Goal: Information Seeking & Learning: Find specific page/section

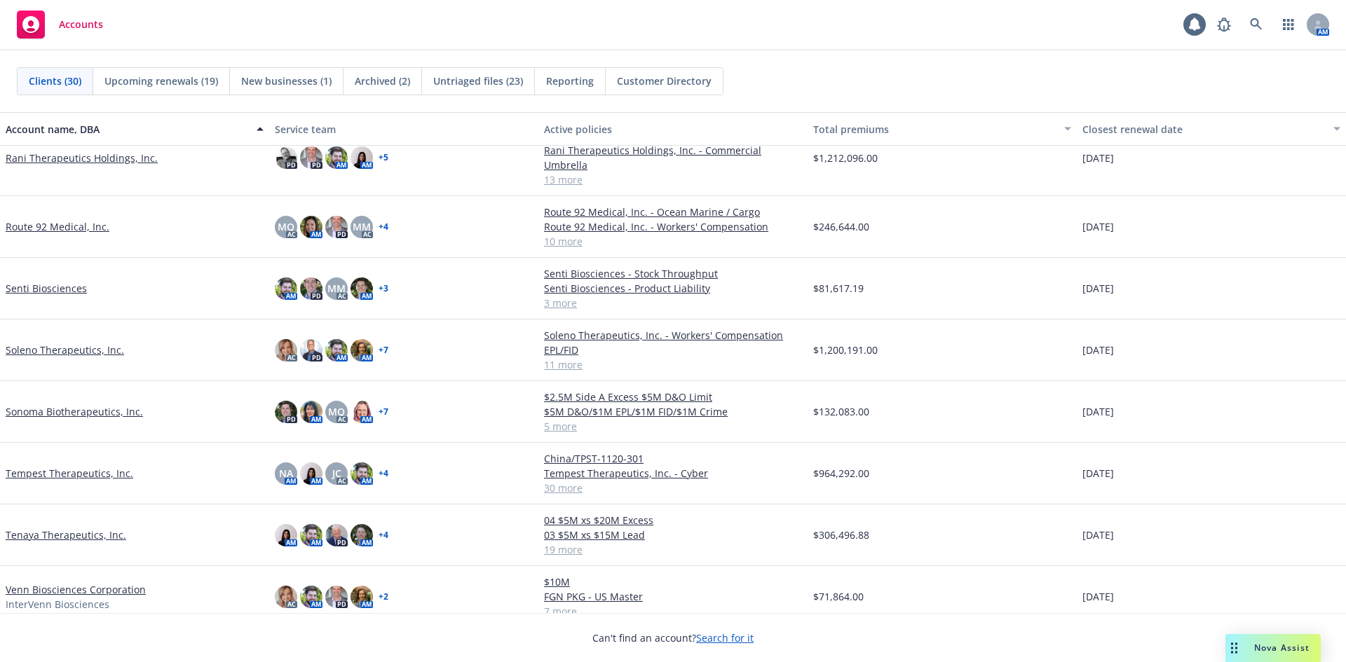
scroll to position [1195, 0]
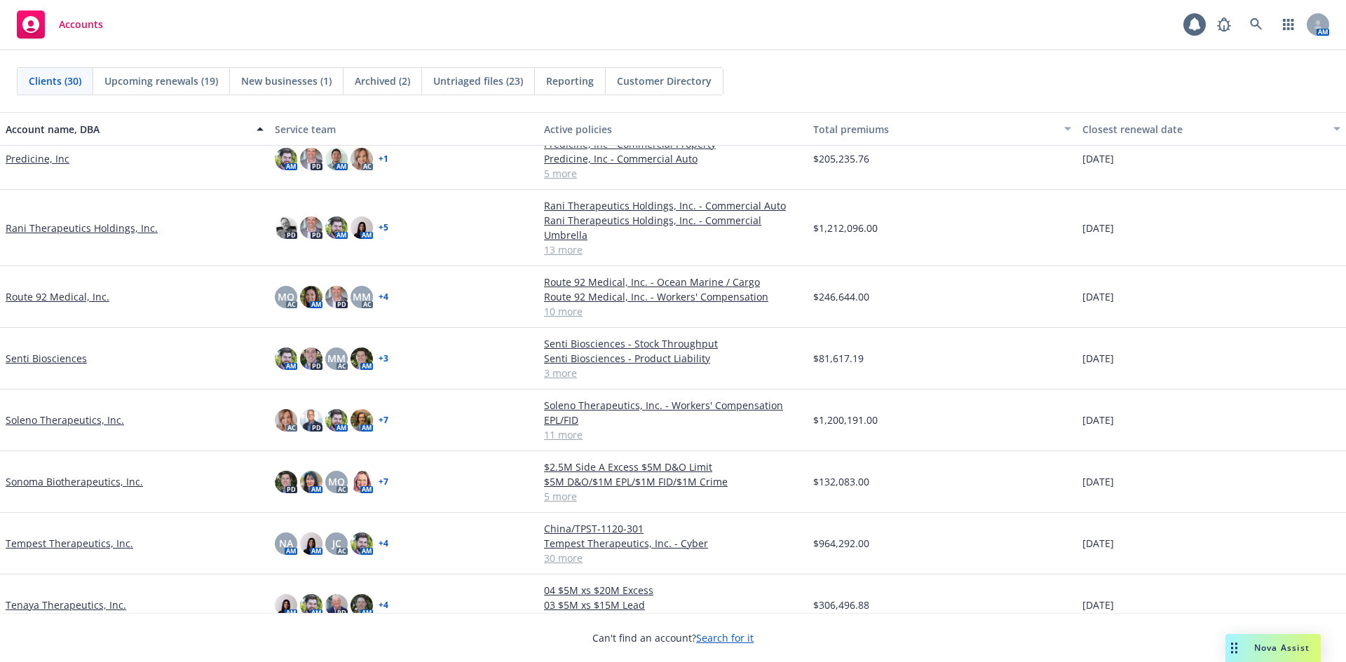
click at [90, 289] on link "Route 92 Medical, Inc." at bounding box center [58, 296] width 104 height 15
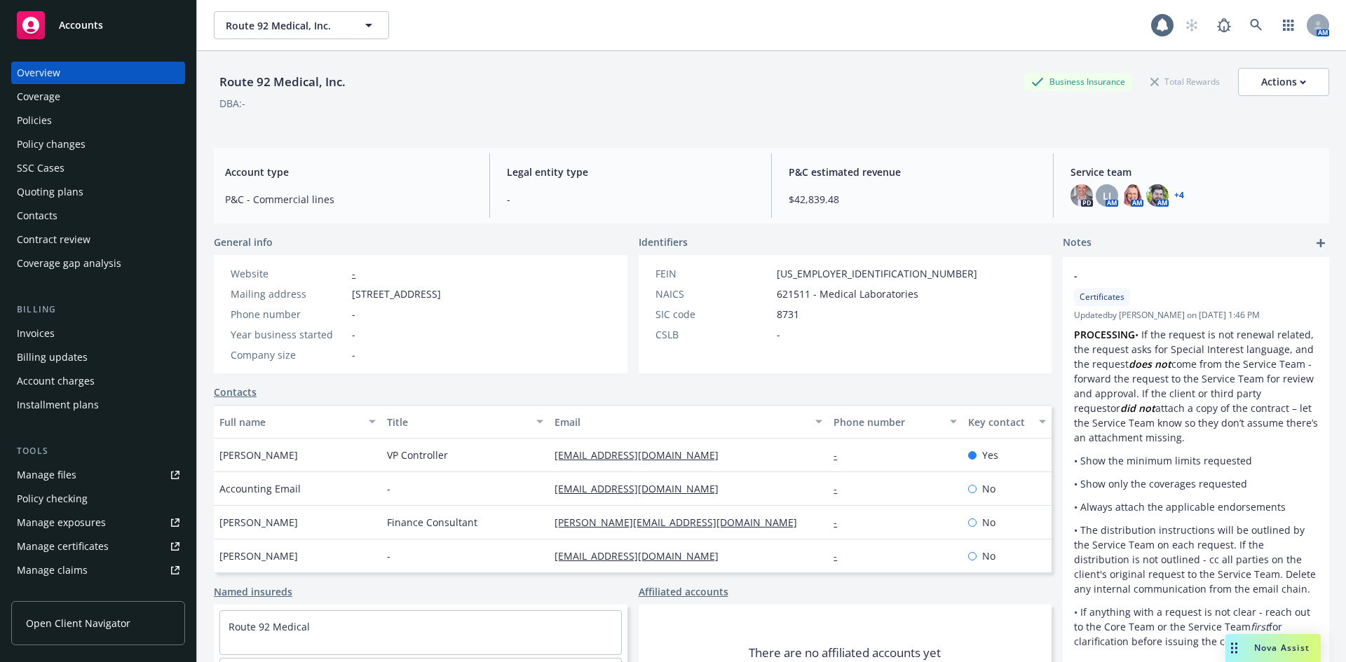
click at [47, 116] on div "Policies" at bounding box center [34, 120] width 35 height 22
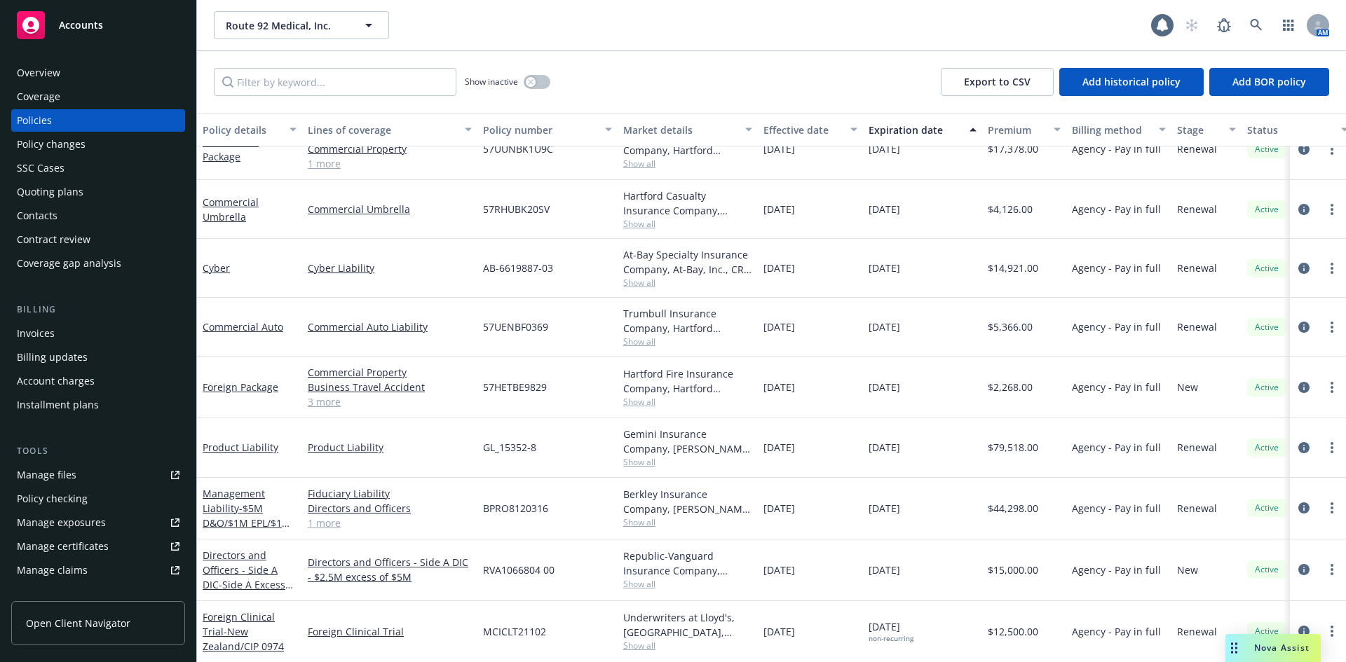
scroll to position [210, 0]
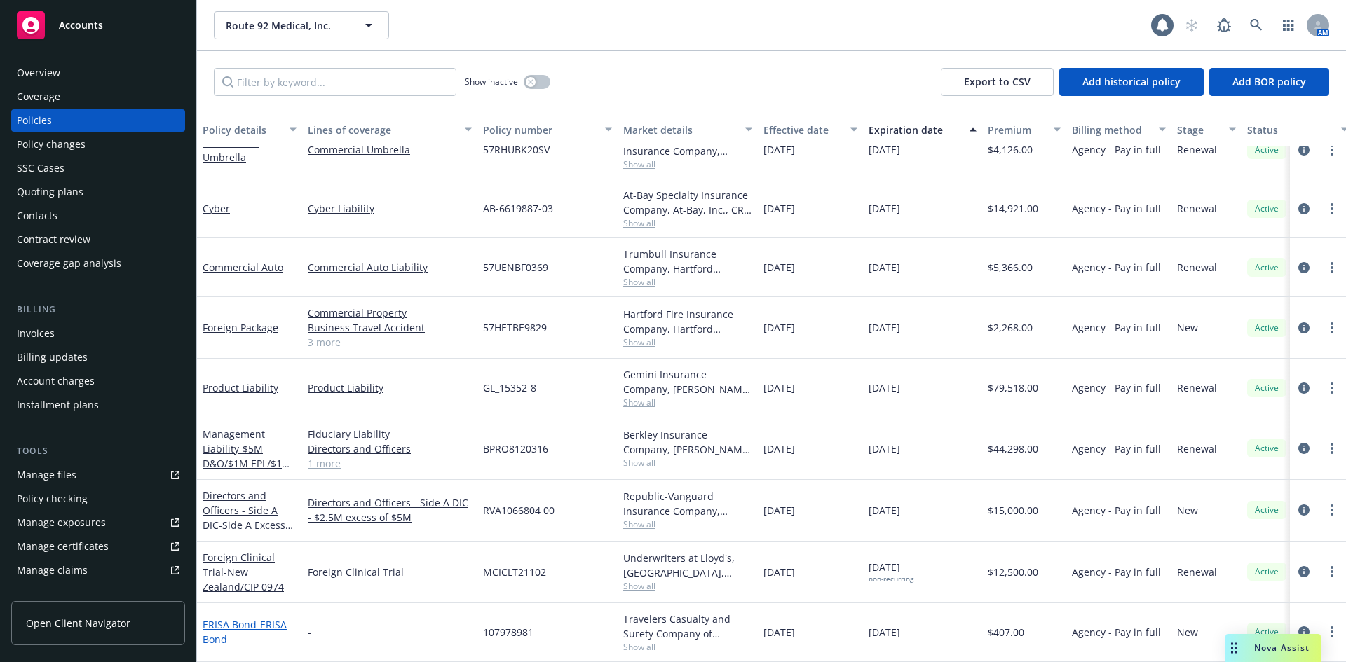
click at [250, 618] on link "ERISA Bond - ERISA Bond" at bounding box center [245, 632] width 84 height 28
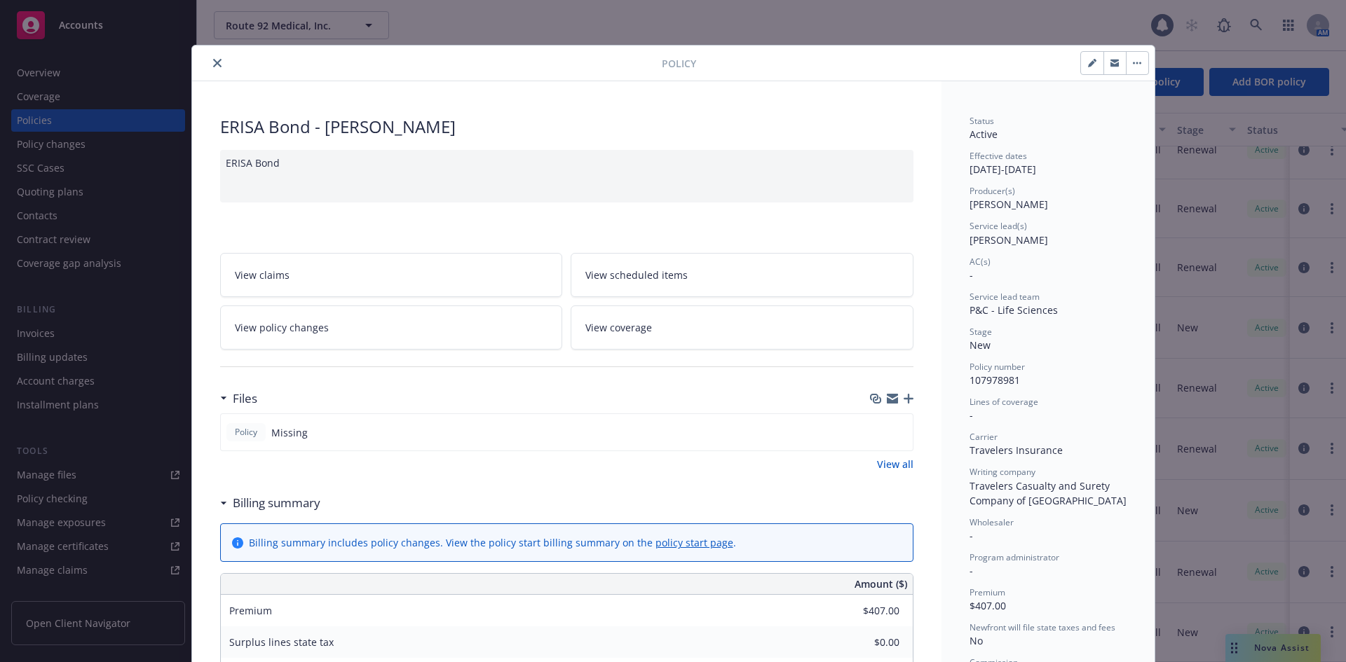
click at [213, 63] on icon "close" at bounding box center [217, 63] width 8 height 8
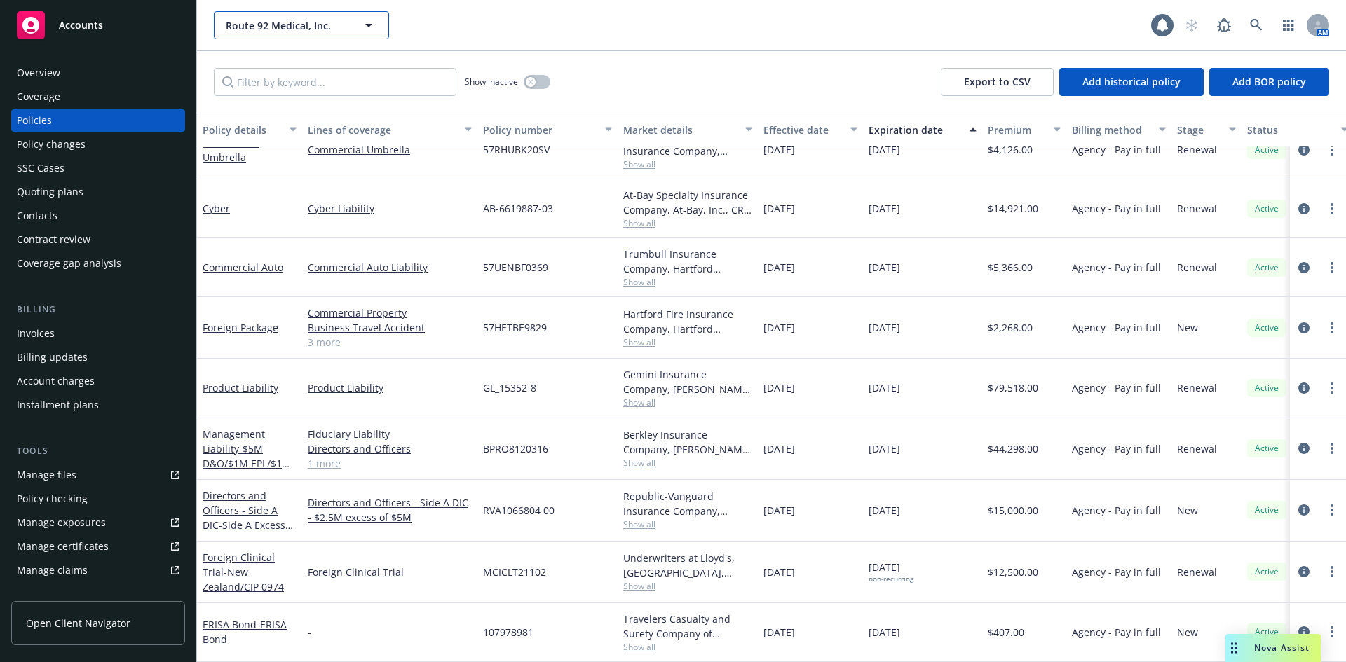
click at [332, 29] on span "Route 92 Medical, Inc." at bounding box center [286, 25] width 121 height 15
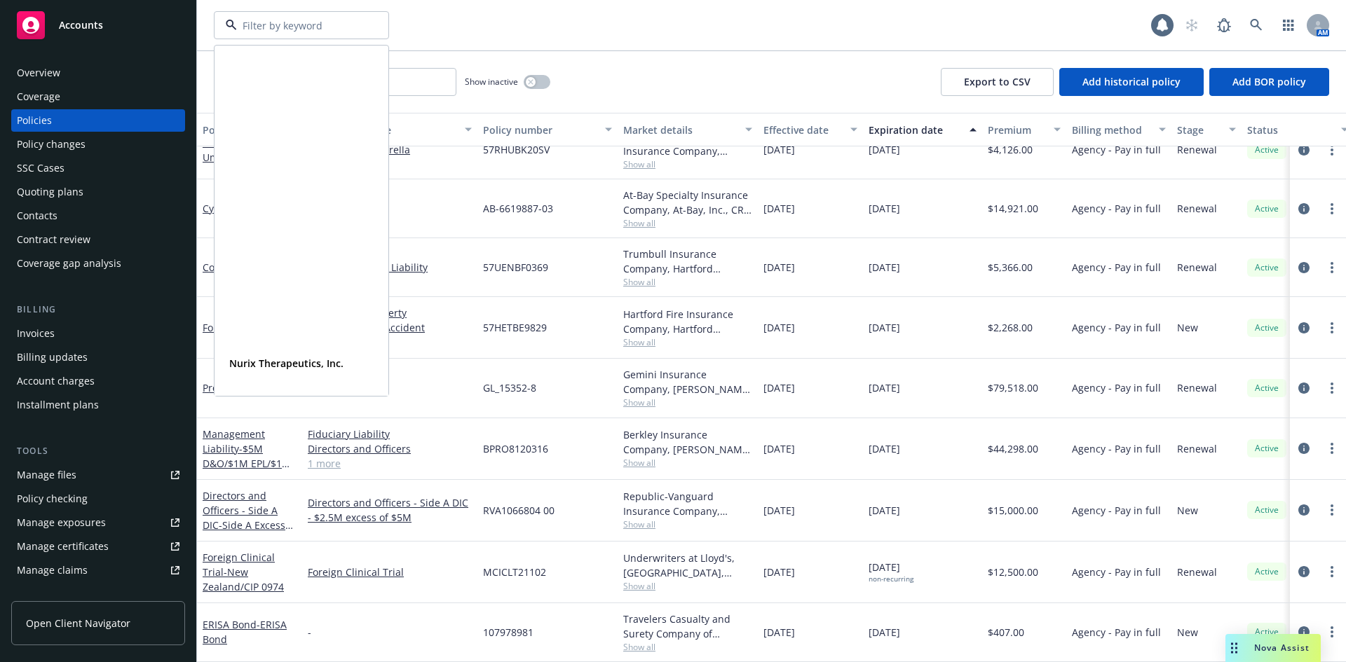
scroll to position [1021, 0]
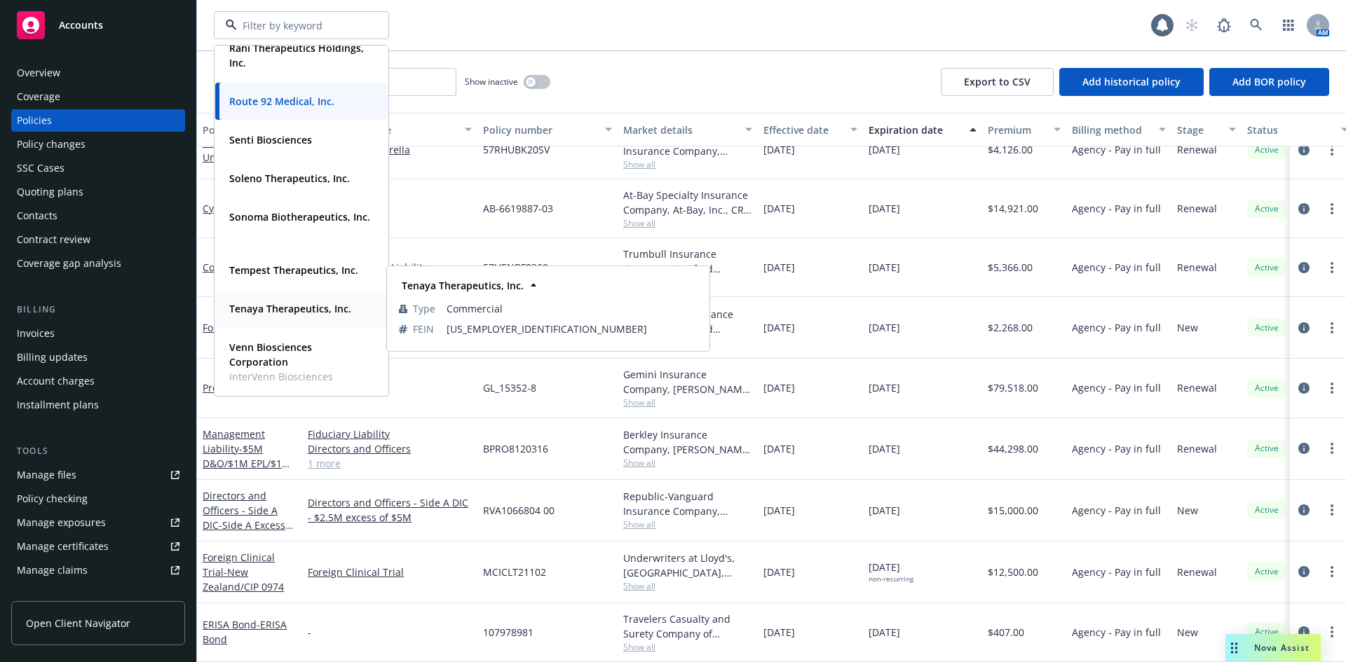
click at [268, 306] on strong "Tenaya Therapeutics, Inc." at bounding box center [290, 308] width 122 height 13
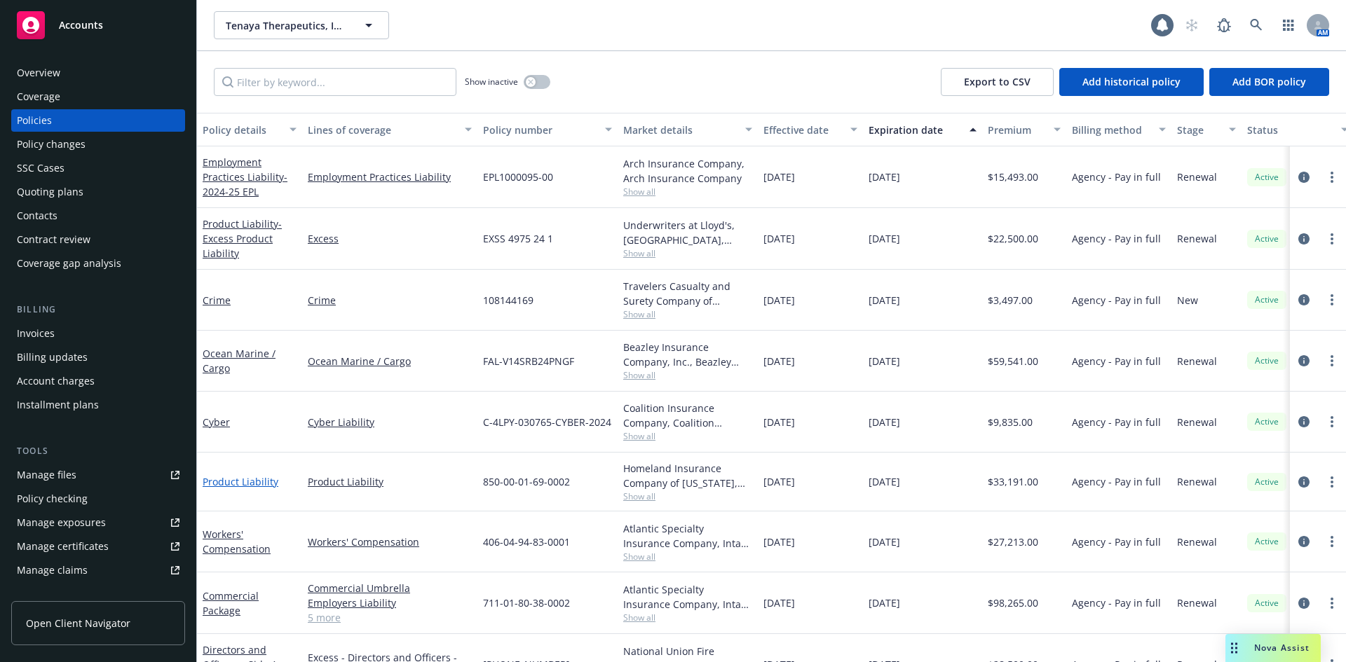
click at [257, 485] on link "Product Liability" at bounding box center [241, 481] width 76 height 13
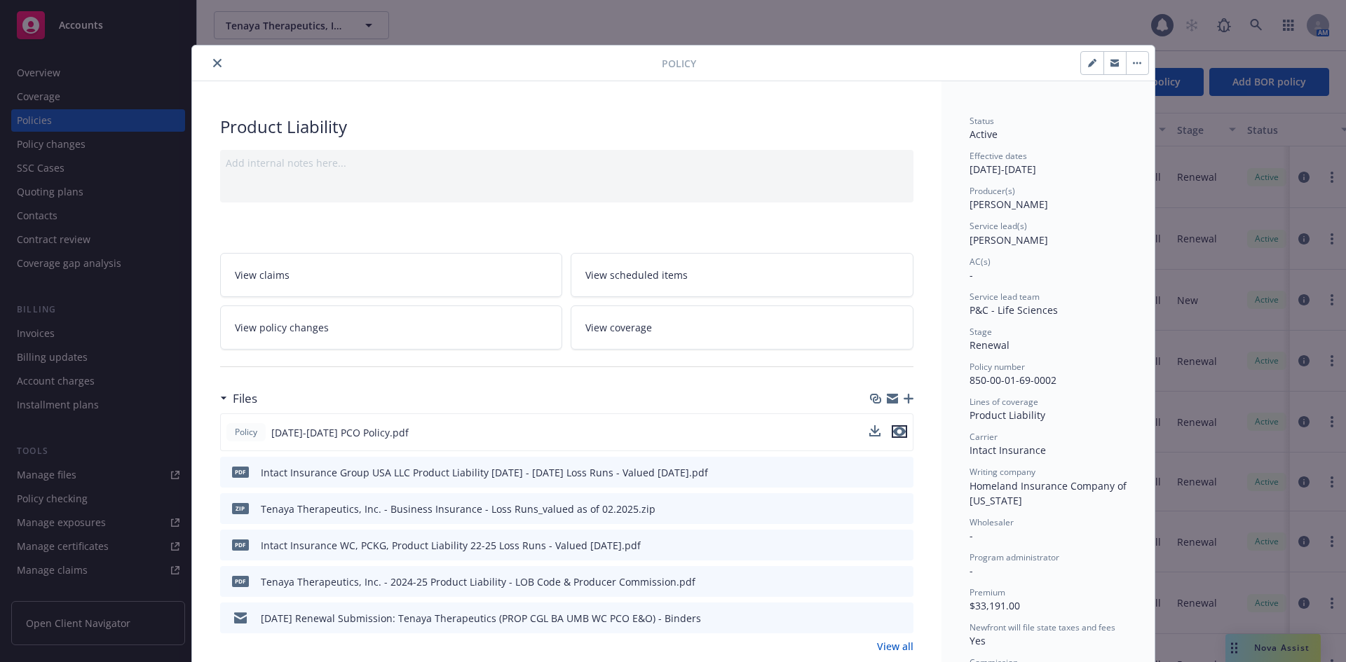
click at [893, 432] on icon "preview file" at bounding box center [899, 432] width 13 height 10
click at [209, 64] on button "close" at bounding box center [217, 63] width 17 height 17
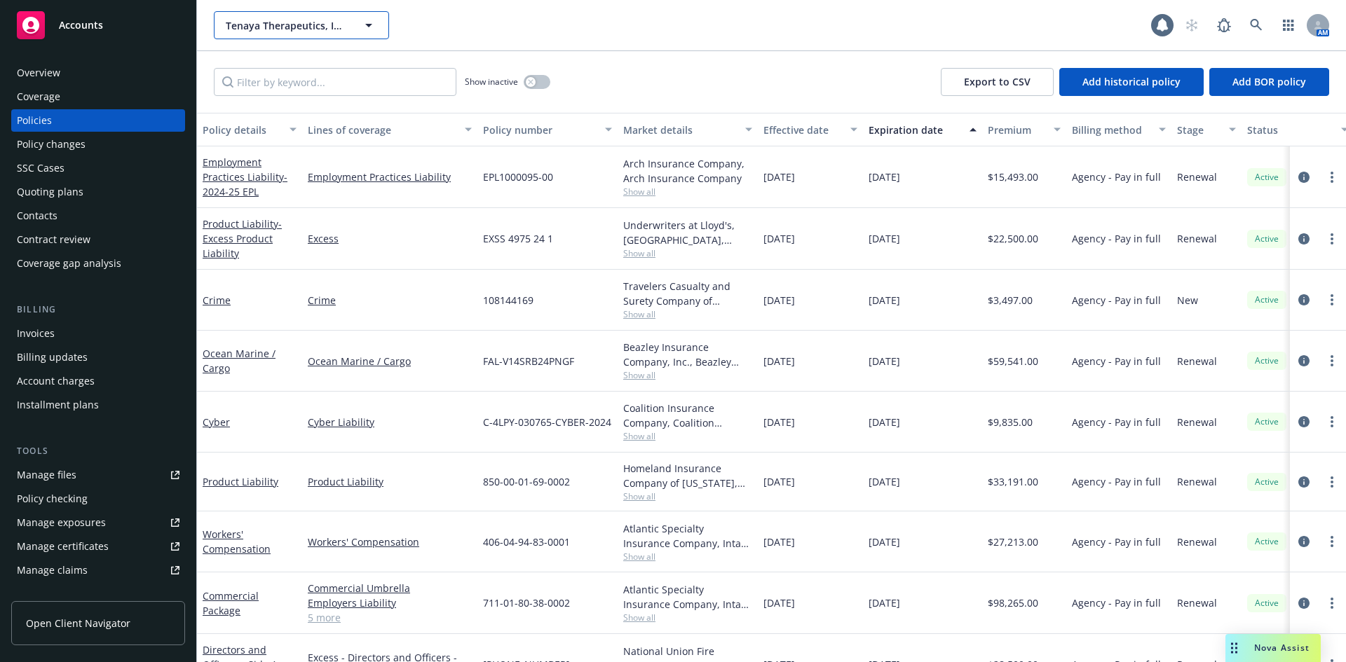
click at [368, 30] on icon "button" at bounding box center [368, 25] width 17 height 17
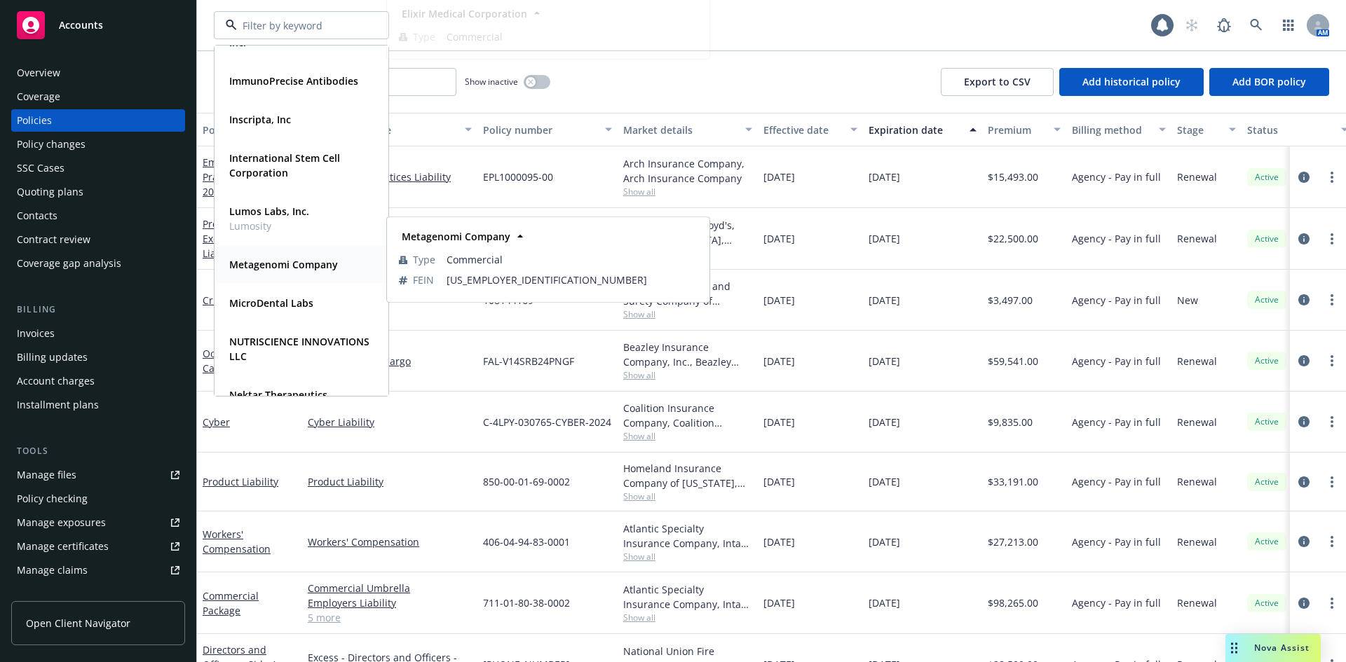
scroll to position [981, 0]
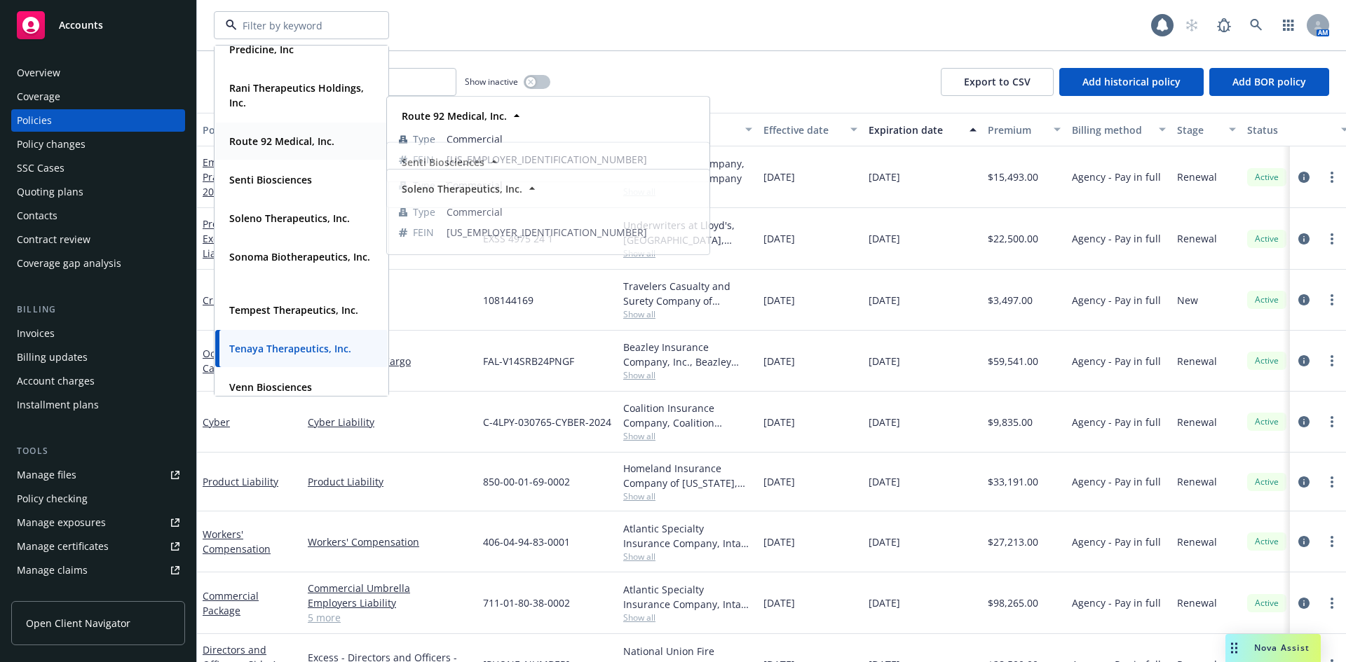
click at [289, 148] on div "Route 92 Medical, Inc." at bounding box center [281, 141] width 114 height 20
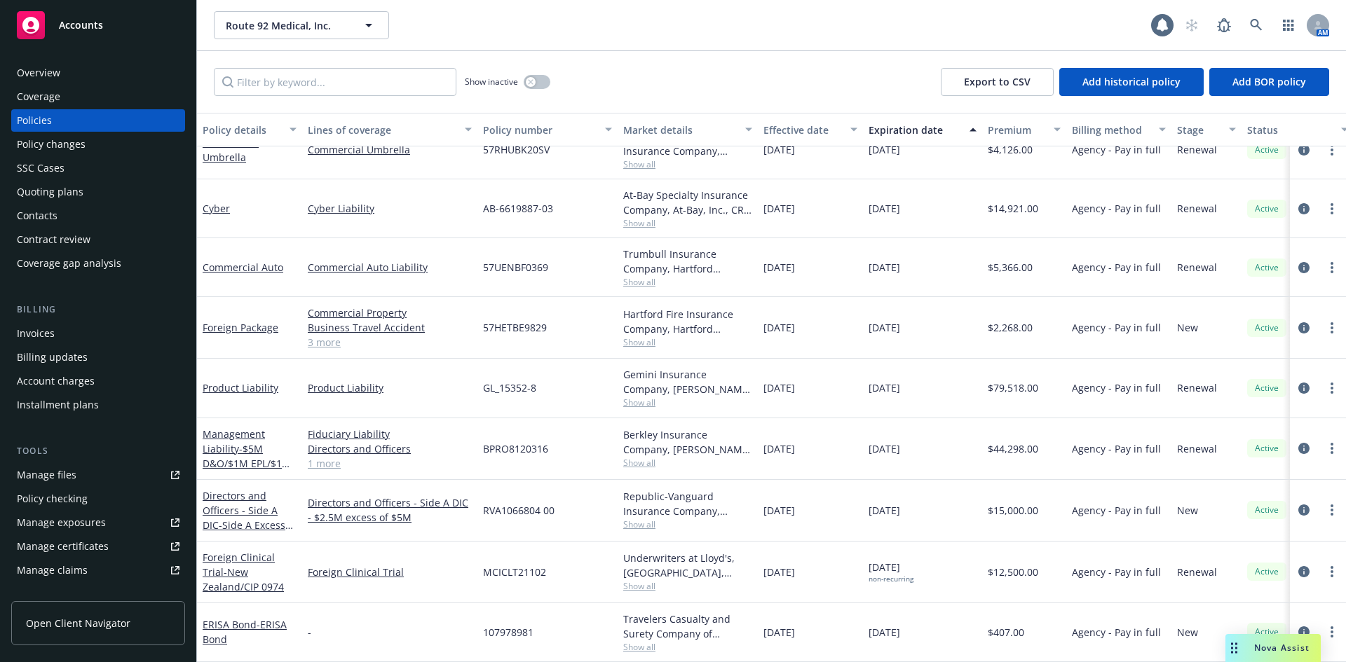
scroll to position [210, 0]
click at [234, 618] on link "ERISA Bond - ERISA Bond" at bounding box center [245, 632] width 84 height 28
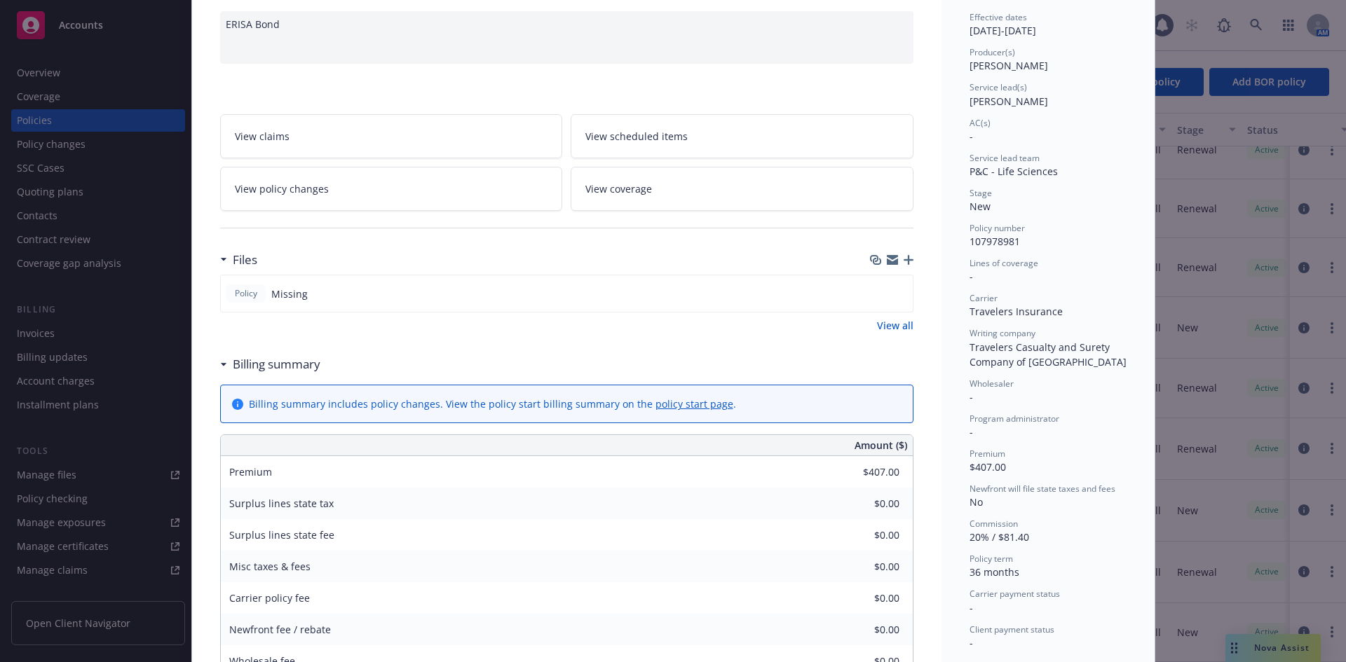
scroll to position [140, 0]
click at [901, 325] on link "View all" at bounding box center [895, 324] width 36 height 15
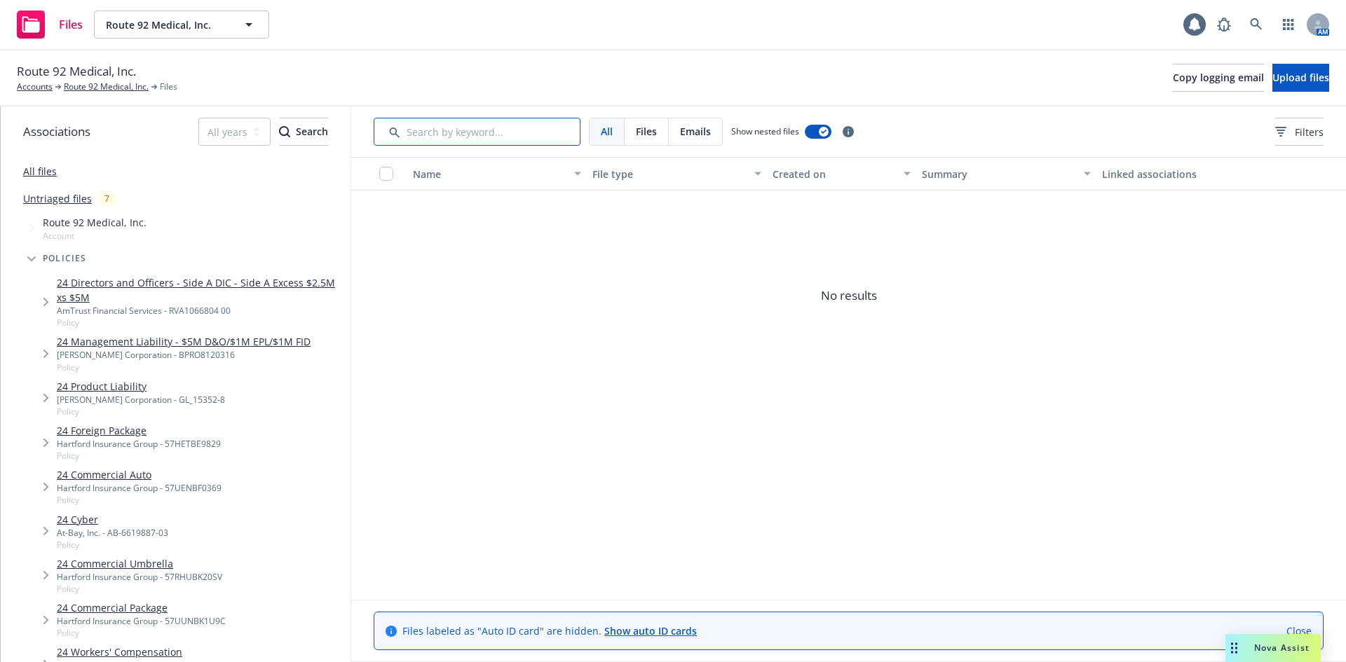
click at [465, 133] on input "Search by keyword..." at bounding box center [477, 132] width 207 height 28
type input "b"
click at [36, 171] on link "All files" at bounding box center [40, 171] width 34 height 13
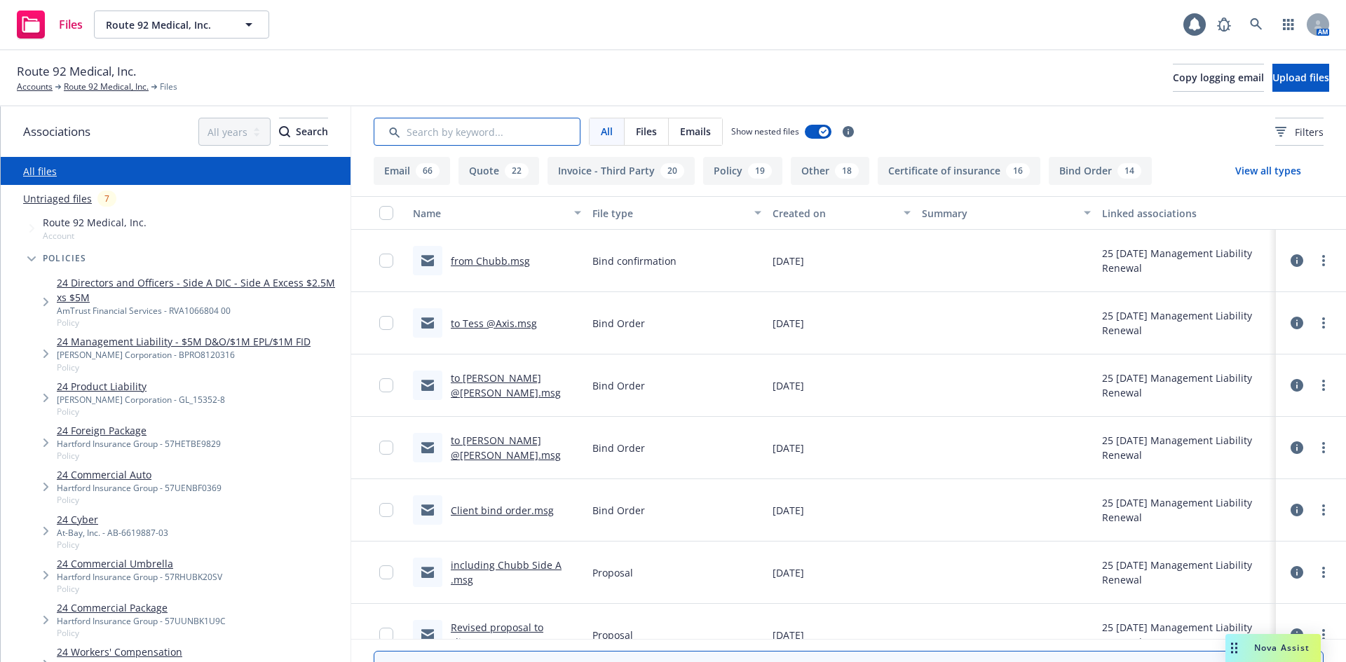
click at [504, 138] on input "Search by keyword..." at bounding box center [477, 132] width 207 height 28
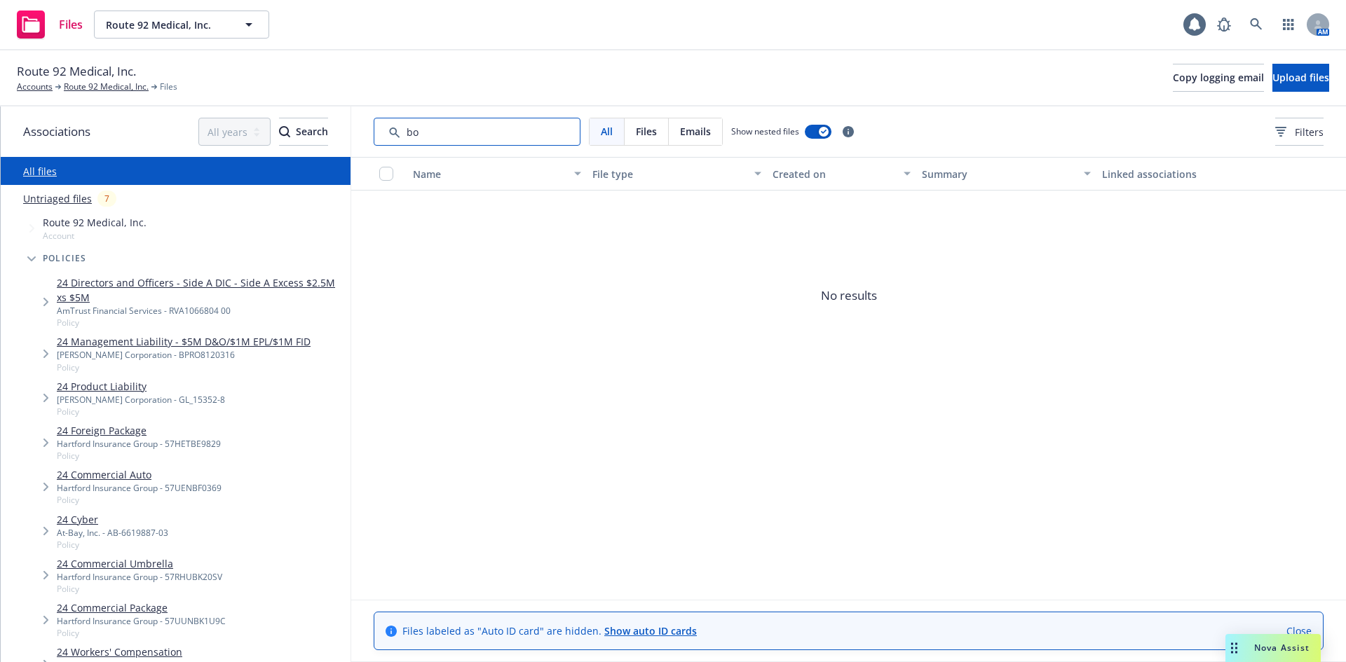
type input "b"
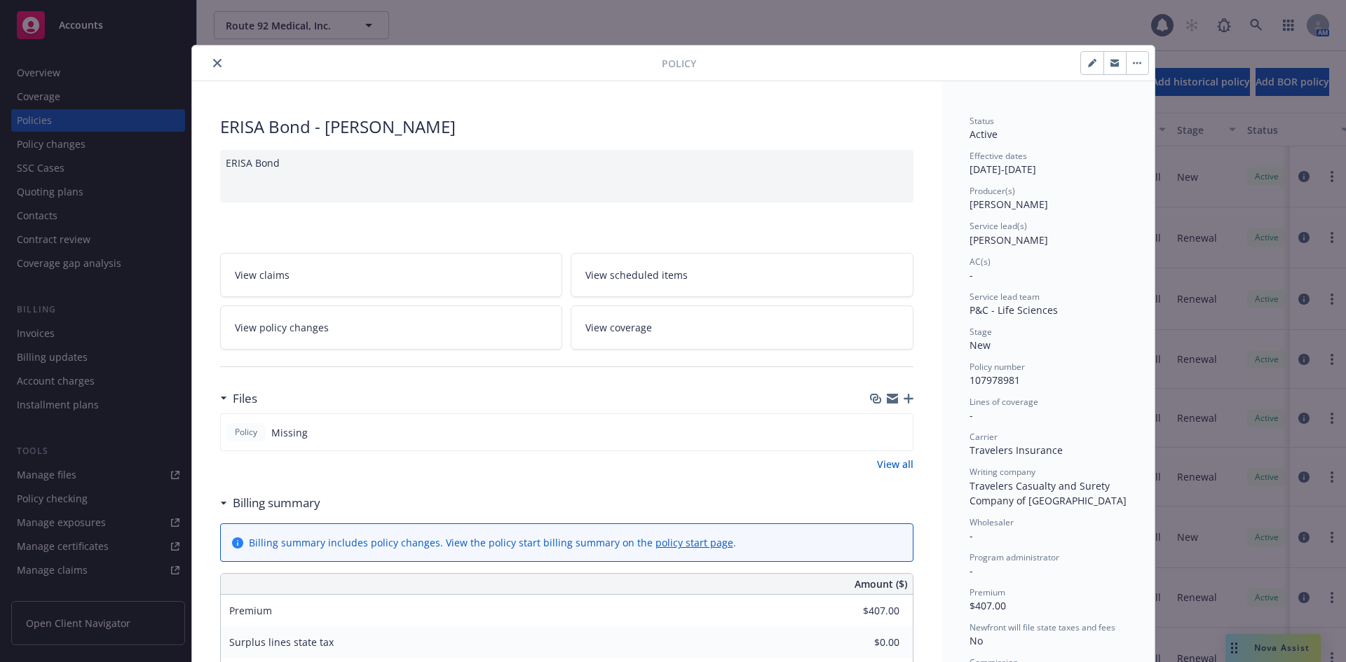
click at [213, 63] on icon "close" at bounding box center [217, 63] width 8 height 8
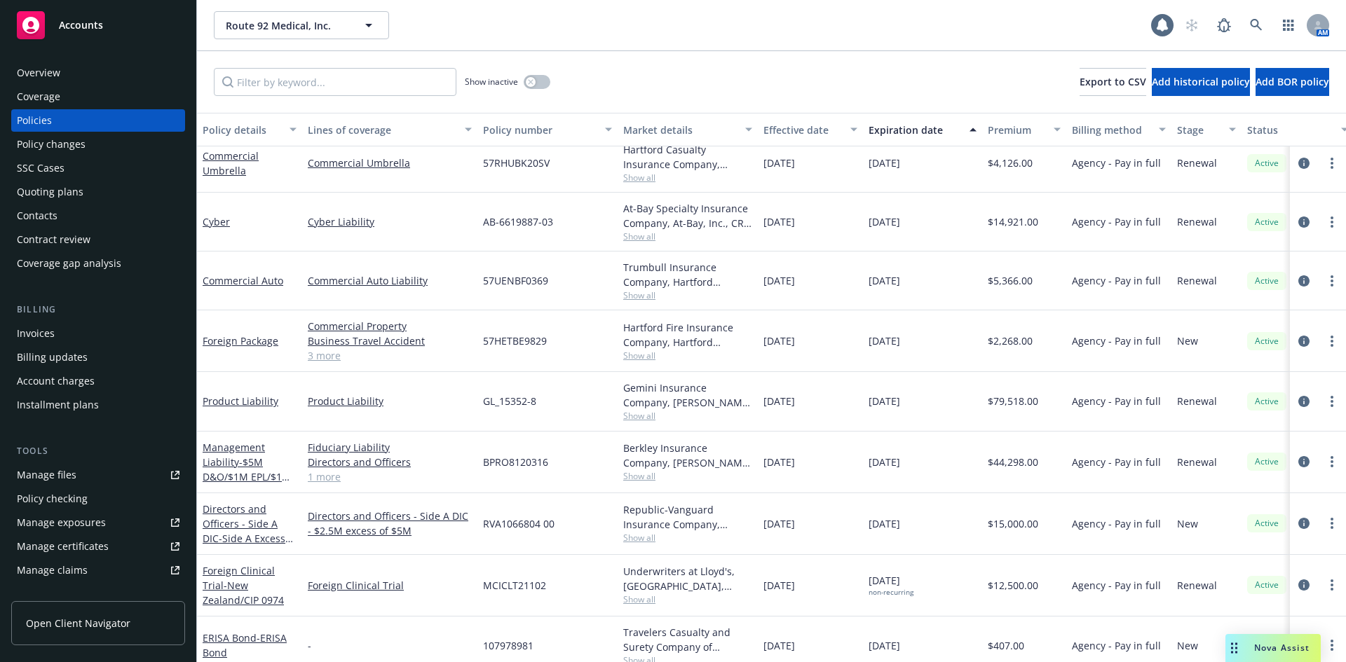
scroll to position [210, 0]
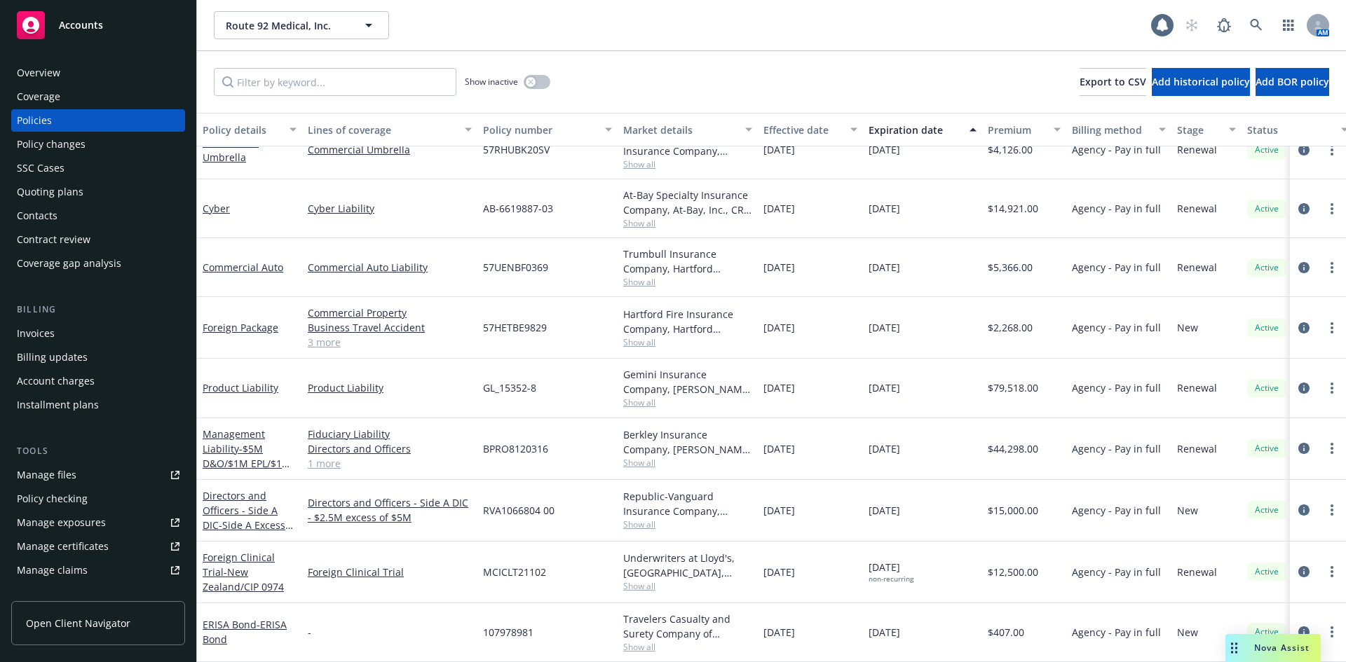
click at [647, 641] on span "Show all" at bounding box center [687, 647] width 129 height 12
click at [795, 627] on span "[DATE]" at bounding box center [779, 632] width 32 height 15
